Goal: Task Accomplishment & Management: Complete application form

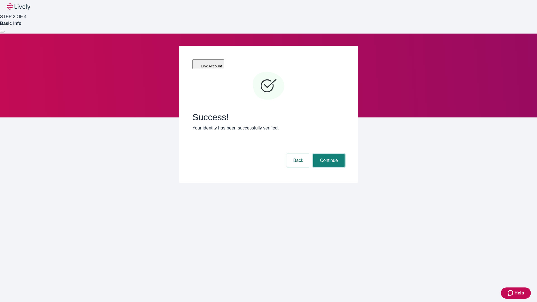
click at [328, 154] on button "Continue" at bounding box center [328, 160] width 31 height 13
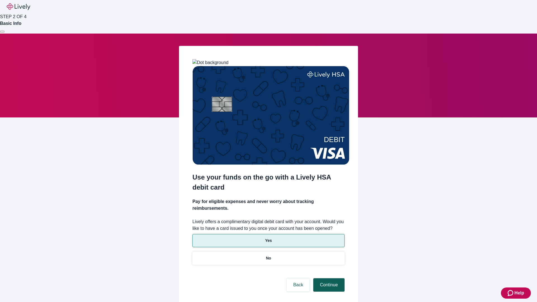
click at [268, 238] on p "Yes" at bounding box center [268, 241] width 7 height 6
click at [328, 278] on button "Continue" at bounding box center [328, 284] width 31 height 13
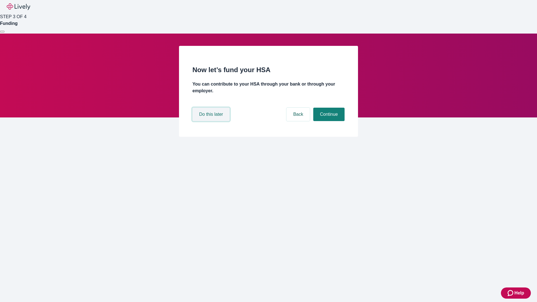
click at [212, 121] on button "Do this later" at bounding box center [211, 114] width 37 height 13
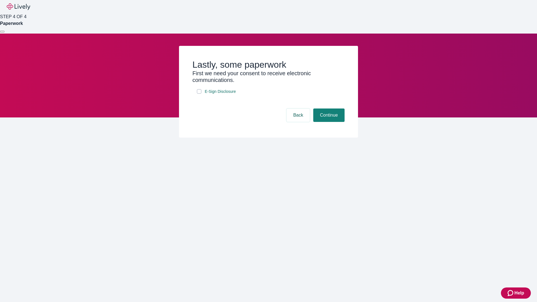
click at [199, 94] on input "E-Sign Disclosure" at bounding box center [199, 91] width 4 height 4
checkbox input "true"
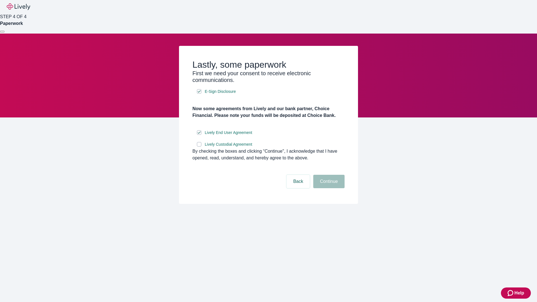
click at [199, 147] on input "Lively Custodial Agreement" at bounding box center [199, 144] width 4 height 4
checkbox input "true"
click at [328, 188] on button "Continue" at bounding box center [328, 181] width 31 height 13
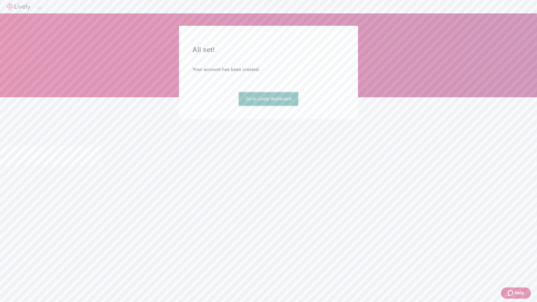
click at [268, 106] on link "Go to Lively dashboard" at bounding box center [269, 98] width 60 height 13
